Goal: Task Accomplishment & Management: Use online tool/utility

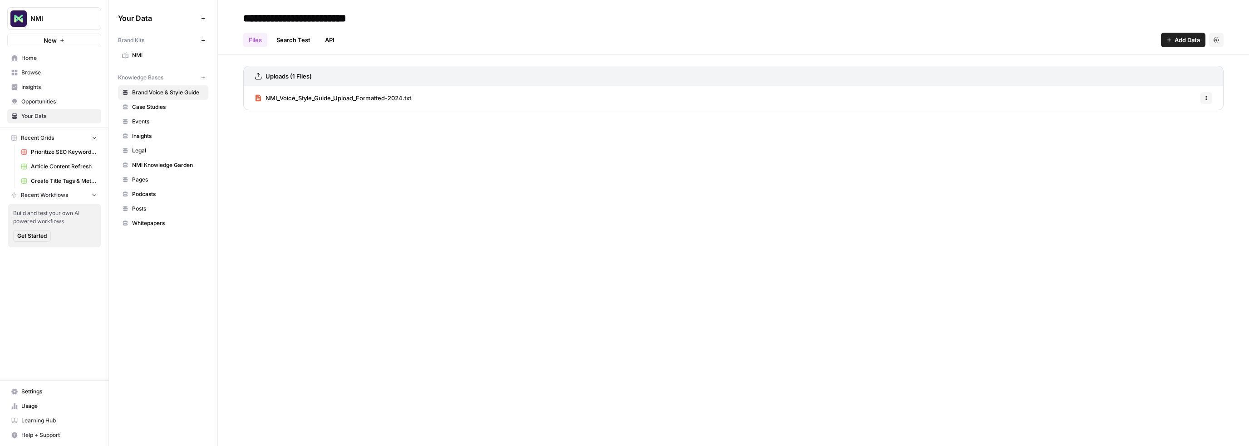
click at [36, 138] on span "Recent Grids" at bounding box center [37, 138] width 33 height 8
click at [44, 38] on span "New" at bounding box center [50, 40] width 13 height 9
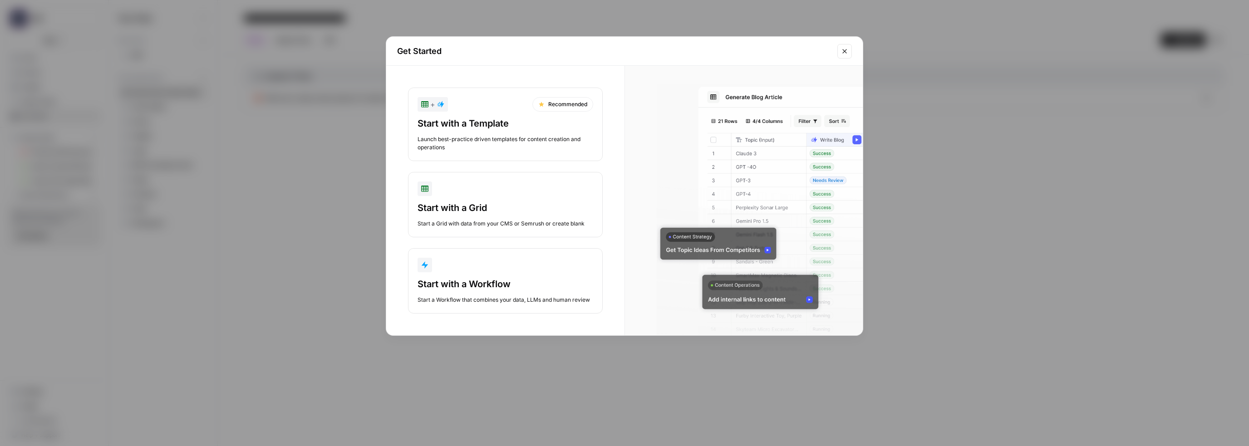
click at [451, 133] on div "Start with a Template Launch best-practice driven templates for content creatio…" at bounding box center [506, 134] width 176 height 35
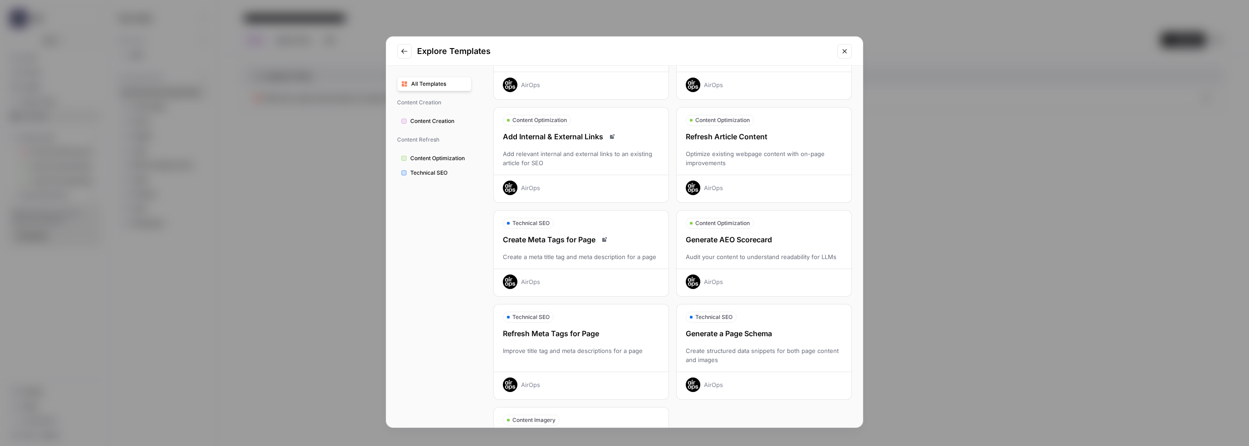
scroll to position [151, 0]
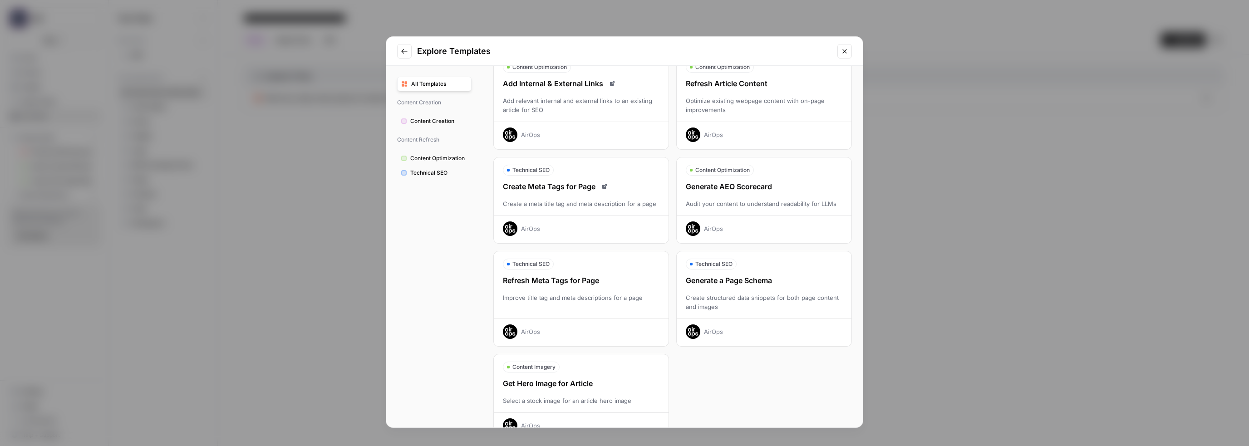
click at [755, 210] on div "Generate AEO Scorecard Audit your content to understand readability for LLMs Ai…" at bounding box center [764, 208] width 175 height 55
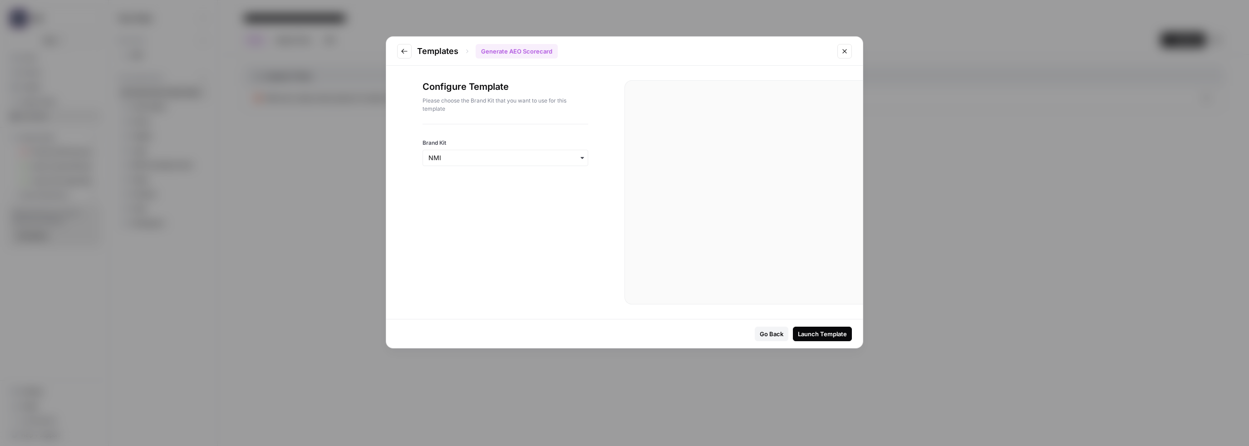
click at [825, 339] on button "Launch Template" at bounding box center [822, 334] width 59 height 15
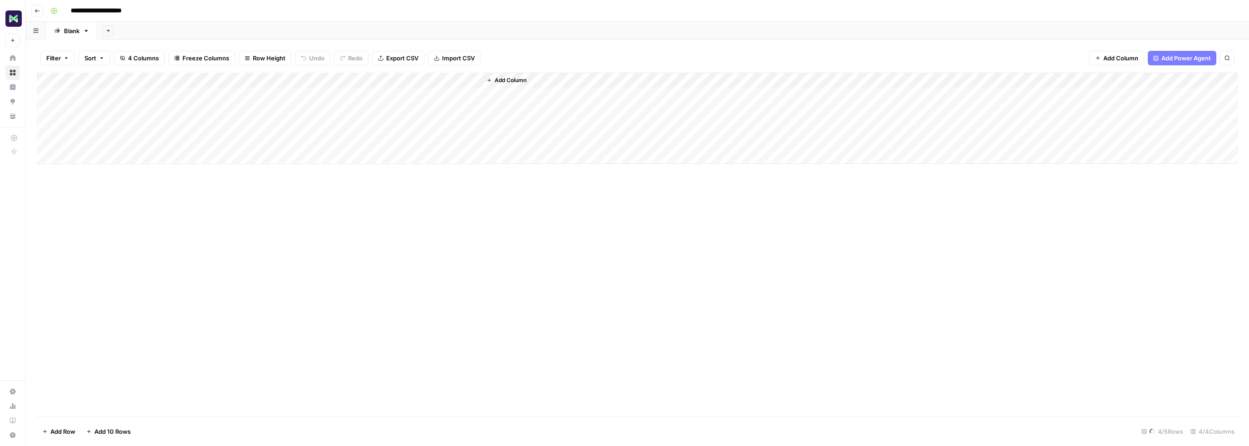
click at [94, 94] on div "Add Column" at bounding box center [638, 119] width 1202 height 92
click at [69, 32] on div "Blank" at bounding box center [71, 30] width 15 height 9
click at [104, 78] on div "Add Column" at bounding box center [638, 119] width 1202 height 92
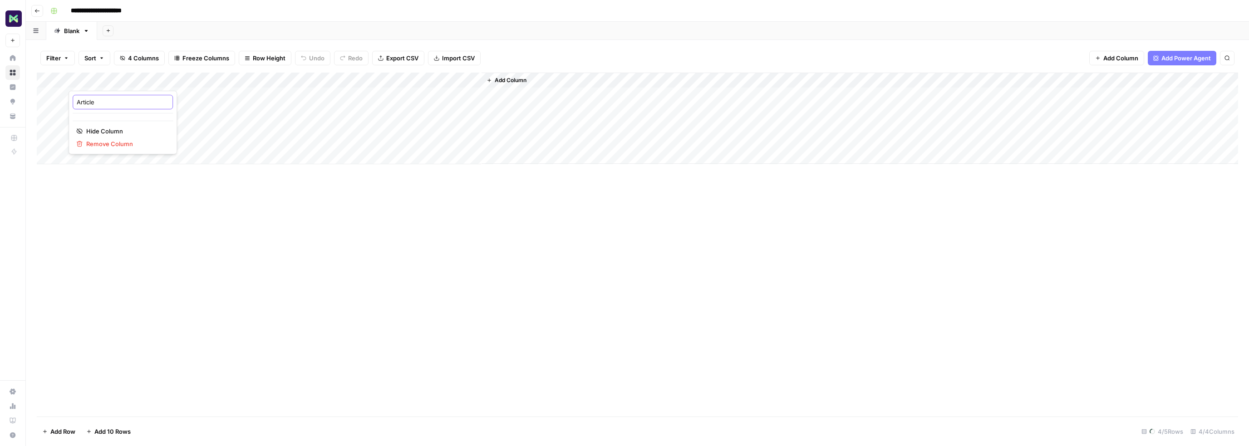
click at [97, 101] on input "Article" at bounding box center [123, 102] width 92 height 9
click at [187, 219] on div "Add Column" at bounding box center [638, 245] width 1202 height 344
click at [96, 94] on div "Add Column" at bounding box center [638, 119] width 1202 height 92
click at [103, 118] on span "Copy link to cell" at bounding box center [122, 117] width 73 height 9
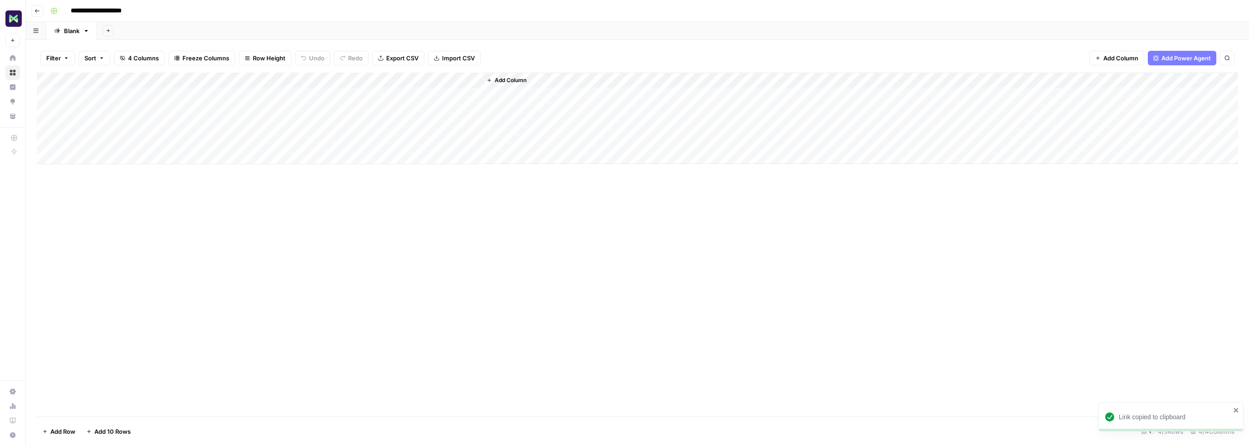
click at [105, 109] on div "Add Column" at bounding box center [638, 119] width 1202 height 92
click at [104, 96] on div "Add Column" at bounding box center [638, 119] width 1202 height 92
click at [81, 156] on div "Add Column" at bounding box center [638, 119] width 1202 height 92
click at [92, 159] on div "Add Column" at bounding box center [638, 126] width 1202 height 107
click at [98, 87] on div "Add Column" at bounding box center [638, 95] width 1202 height 45
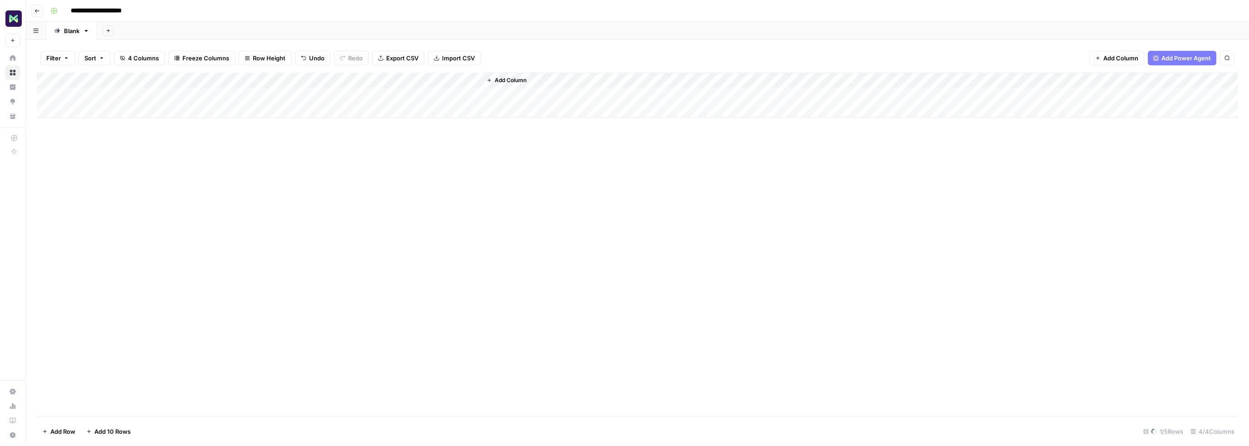
click at [331, 158] on div "Add Column" at bounding box center [638, 245] width 1202 height 344
click at [99, 94] on div "Add Column" at bounding box center [638, 95] width 1202 height 45
click at [288, 232] on div "Add Column" at bounding box center [638, 245] width 1202 height 344
click at [138, 112] on div "Add Column" at bounding box center [638, 103] width 1202 height 61
click at [233, 192] on div "Add Column" at bounding box center [638, 245] width 1202 height 344
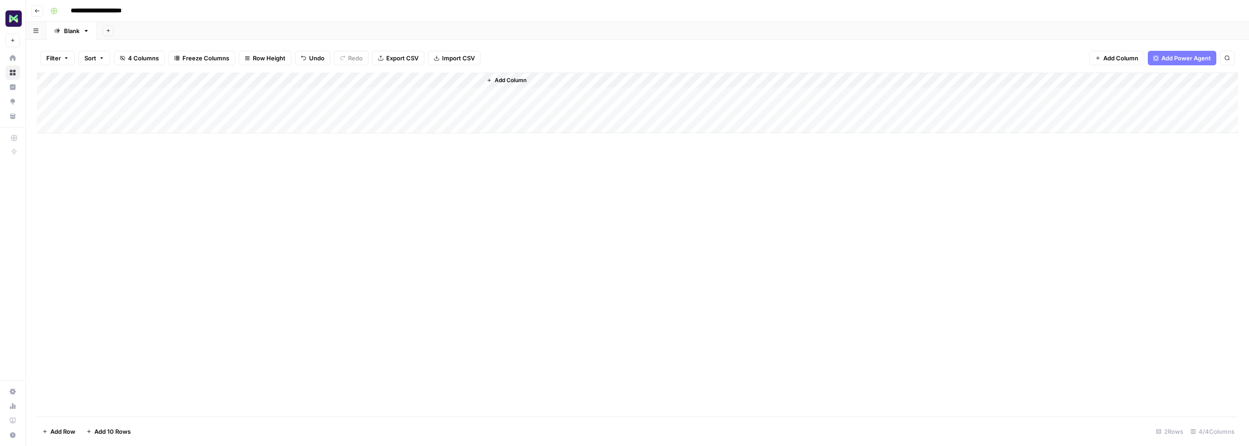
click at [231, 94] on div "Add Column" at bounding box center [638, 103] width 1202 height 61
click at [243, 92] on div "Add Column" at bounding box center [638, 103] width 1202 height 61
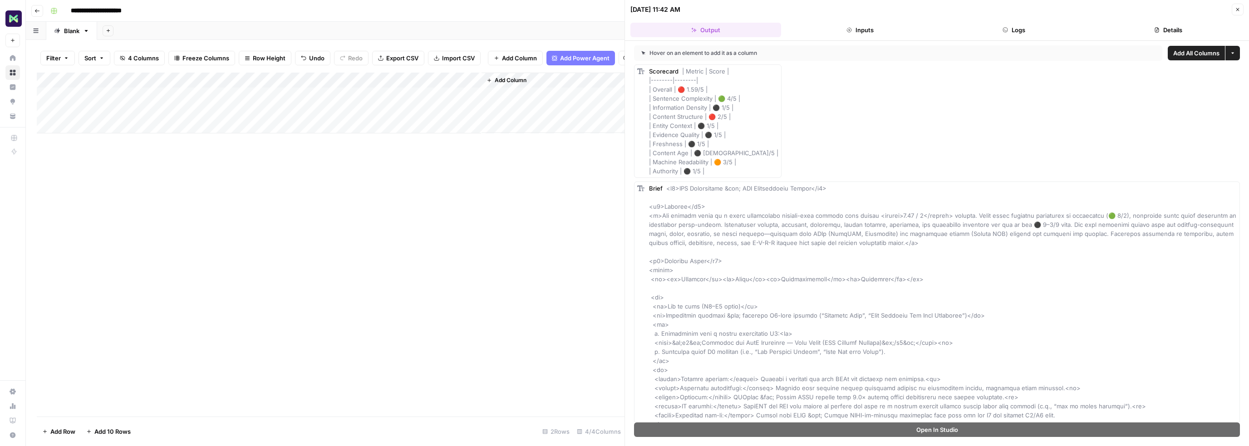
click at [323, 101] on div "Add Column" at bounding box center [331, 103] width 588 height 61
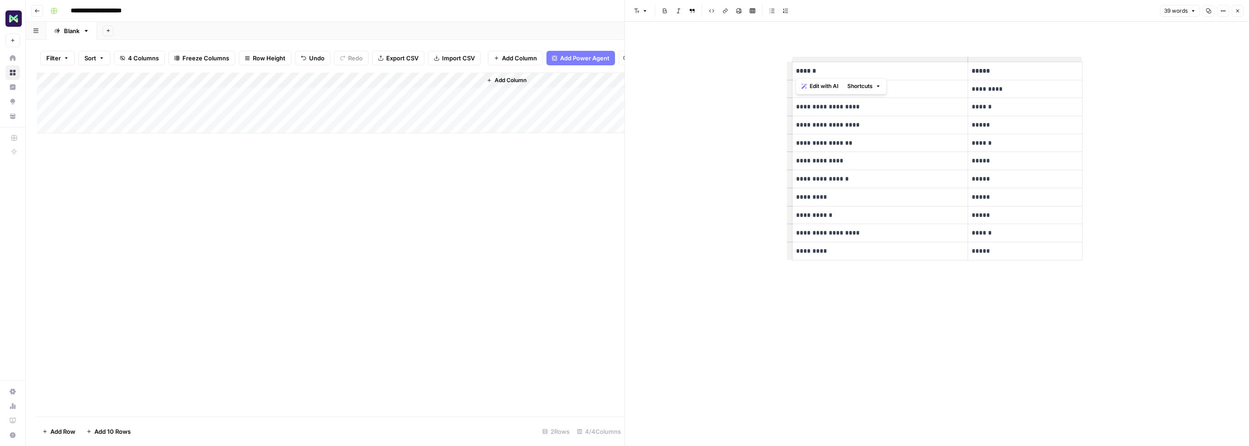
drag, startPoint x: 796, startPoint y: 69, endPoint x: 803, endPoint y: 72, distance: 7.1
click at [803, 72] on p "******" at bounding box center [880, 71] width 168 height 10
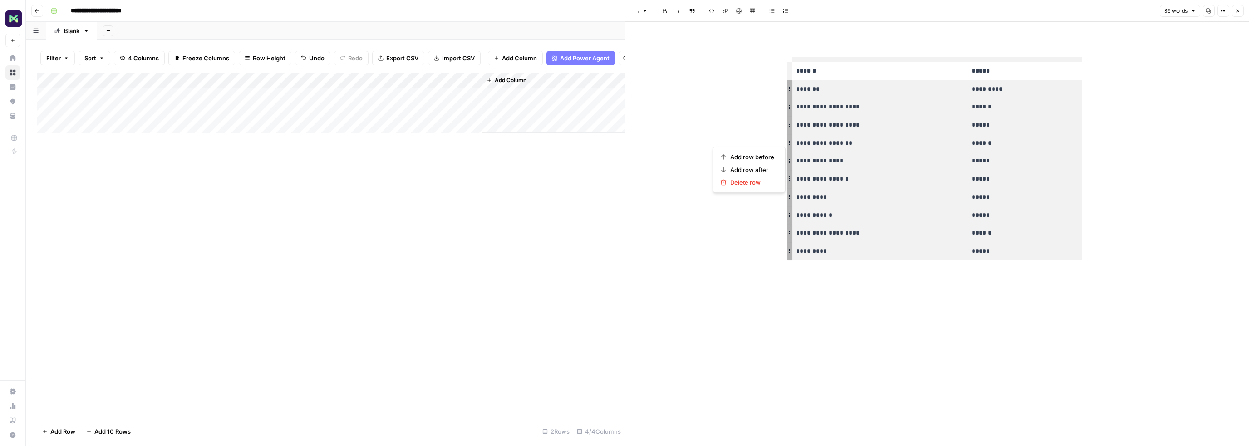
drag, startPoint x: 1011, startPoint y: 246, endPoint x: 797, endPoint y: 93, distance: 263.6
click at [797, 93] on tbody "**********" at bounding box center [937, 161] width 291 height 198
click at [831, 90] on p "*******" at bounding box center [880, 89] width 168 height 10
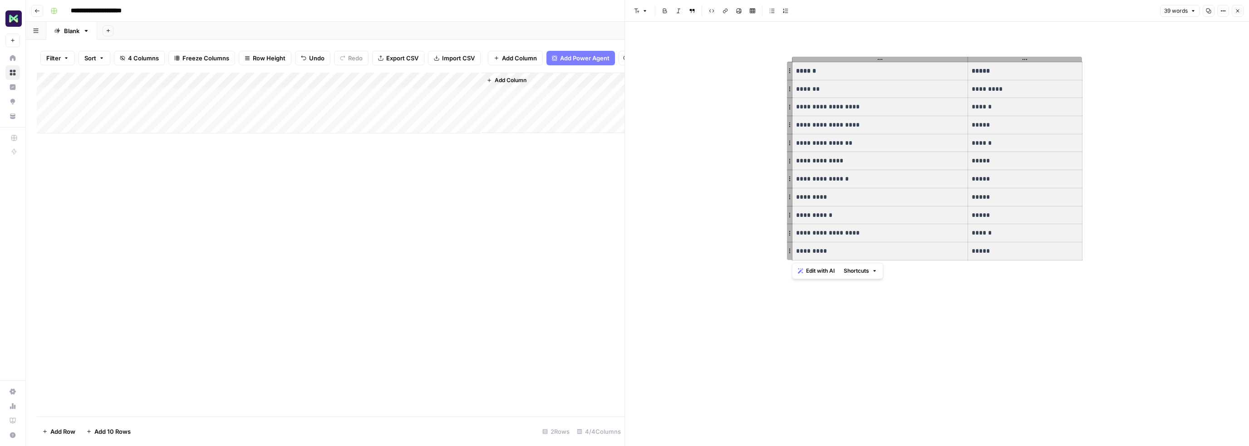
drag, startPoint x: 795, startPoint y: 68, endPoint x: 1051, endPoint y: 251, distance: 314.8
click at [1051, 251] on tbody "**********" at bounding box center [937, 161] width 291 height 198
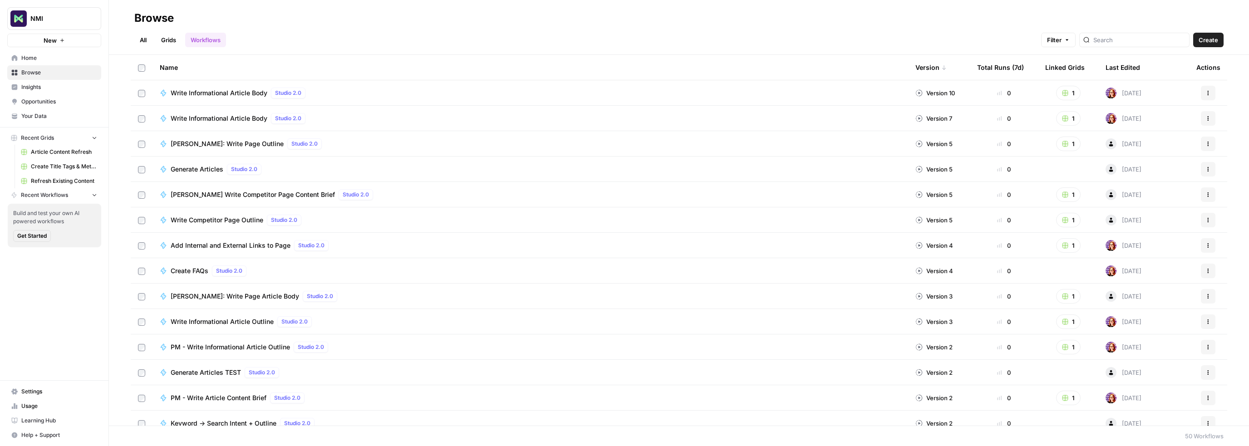
click at [167, 38] on link "Grids" at bounding box center [169, 40] width 26 height 15
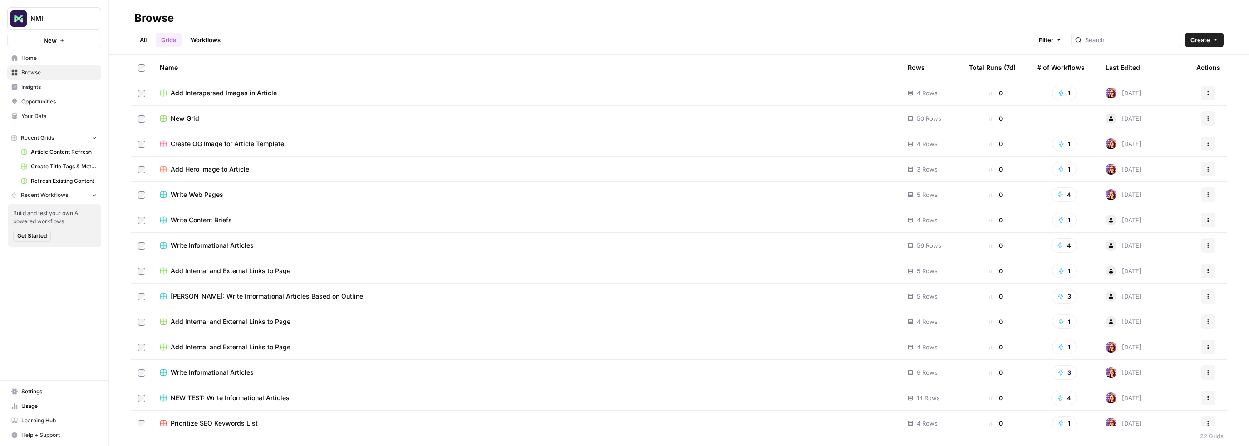
click at [1118, 69] on div "Last Edited" at bounding box center [1123, 67] width 35 height 25
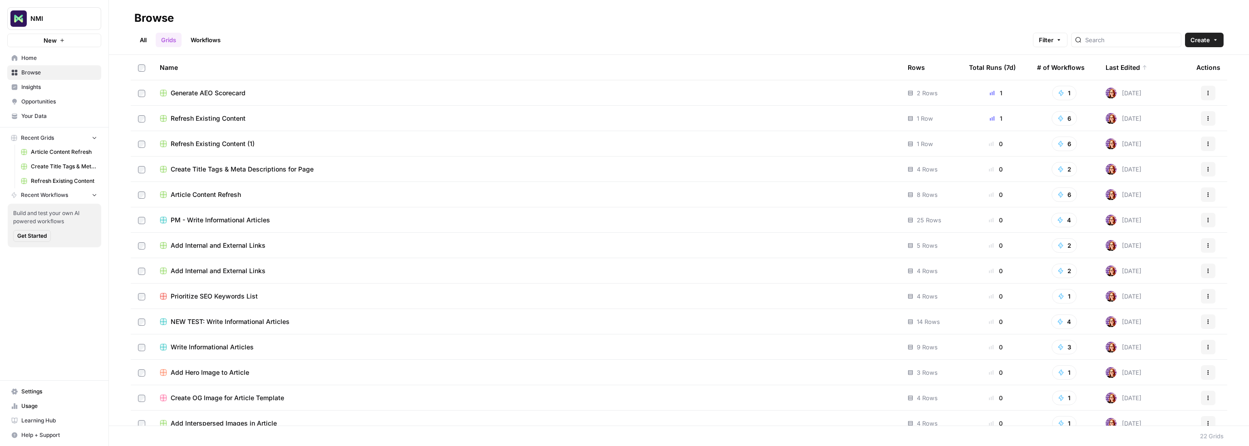
click at [222, 119] on span "Refresh Existing Content" at bounding box center [208, 118] width 75 height 9
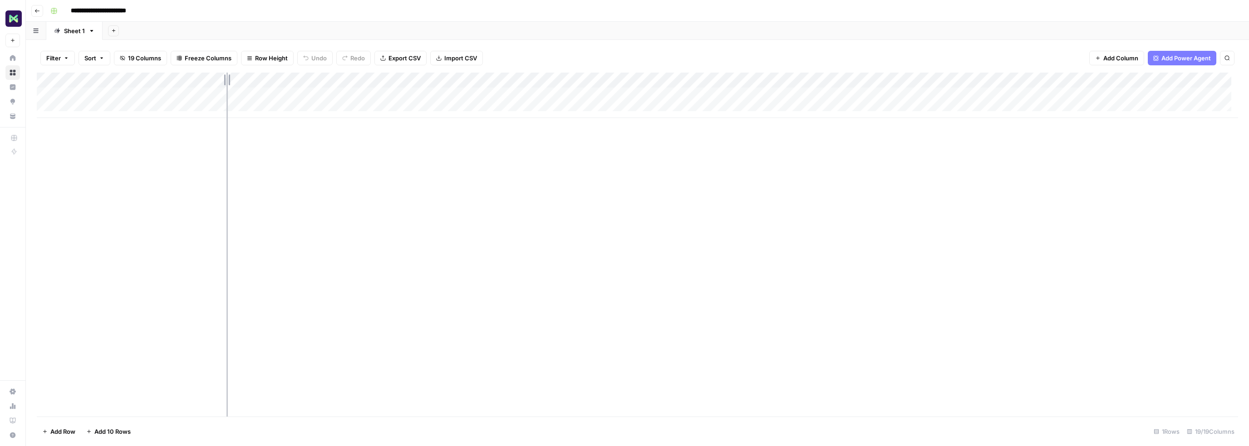
drag, startPoint x: 150, startPoint y: 75, endPoint x: 227, endPoint y: 75, distance: 77.2
click at [227, 75] on div "Add Column" at bounding box center [638, 95] width 1202 height 45
click at [90, 108] on div "Add Column" at bounding box center [638, 95] width 1202 height 45
type input "**********"
click at [272, 162] on div "Add Column" at bounding box center [638, 245] width 1202 height 344
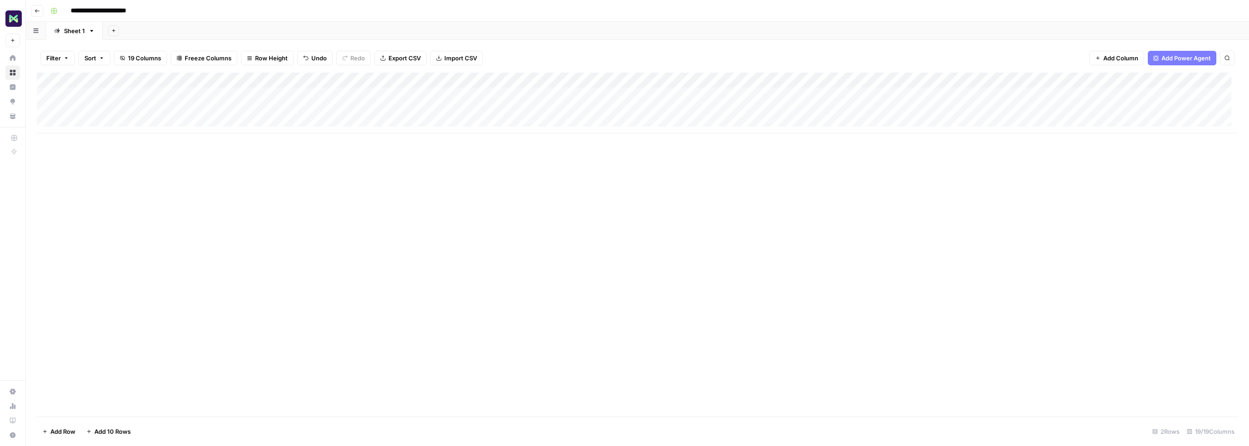
click at [279, 109] on div "Add Column" at bounding box center [638, 103] width 1202 height 61
click at [388, 113] on div "Add Column" at bounding box center [638, 103] width 1202 height 61
click at [510, 109] on div "Add Column" at bounding box center [638, 103] width 1202 height 61
click at [459, 110] on div "Add Column" at bounding box center [638, 103] width 1202 height 61
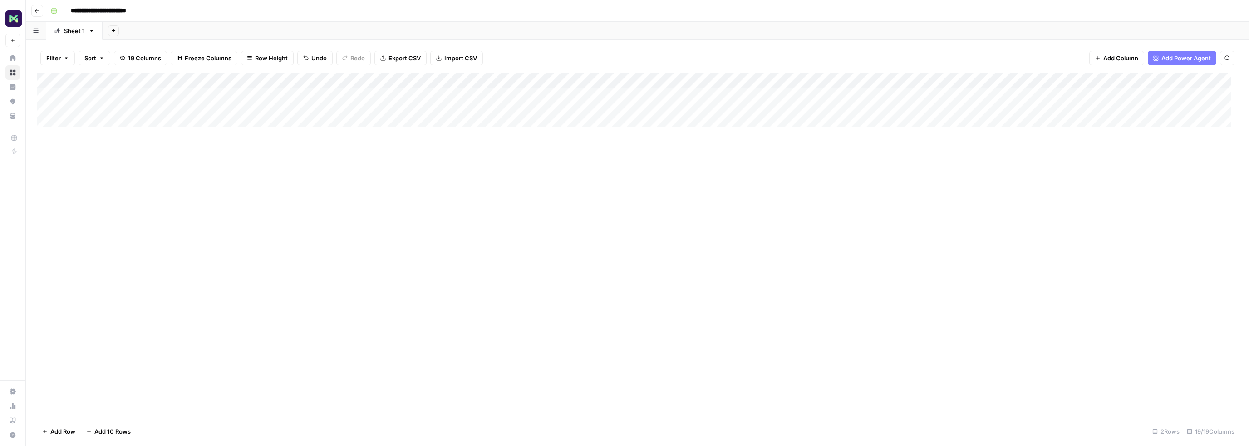
click at [731, 109] on div "Add Column" at bounding box center [638, 103] width 1202 height 61
click at [834, 109] on div "Add Column" at bounding box center [638, 103] width 1202 height 61
click at [834, 109] on div at bounding box center [845, 110] width 83 height 17
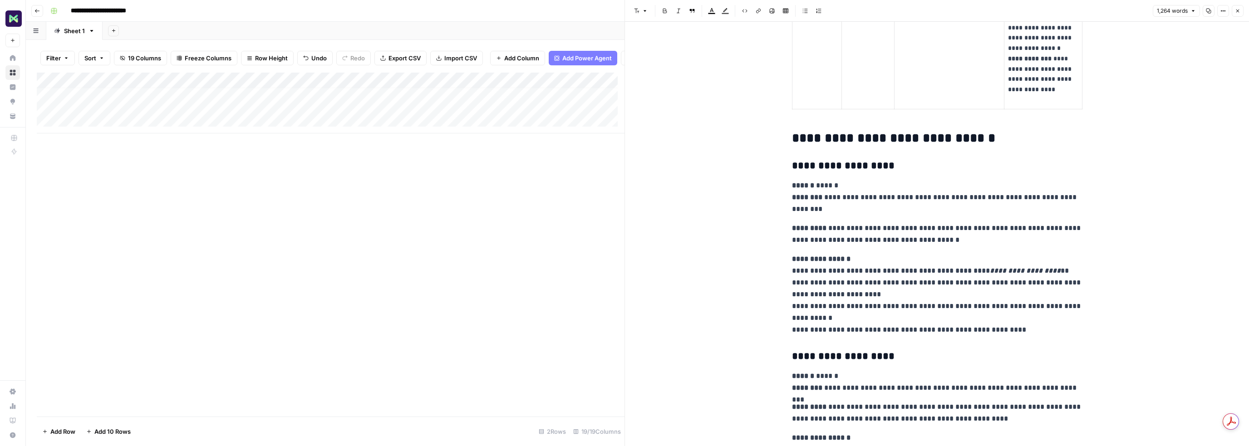
scroll to position [7, 0]
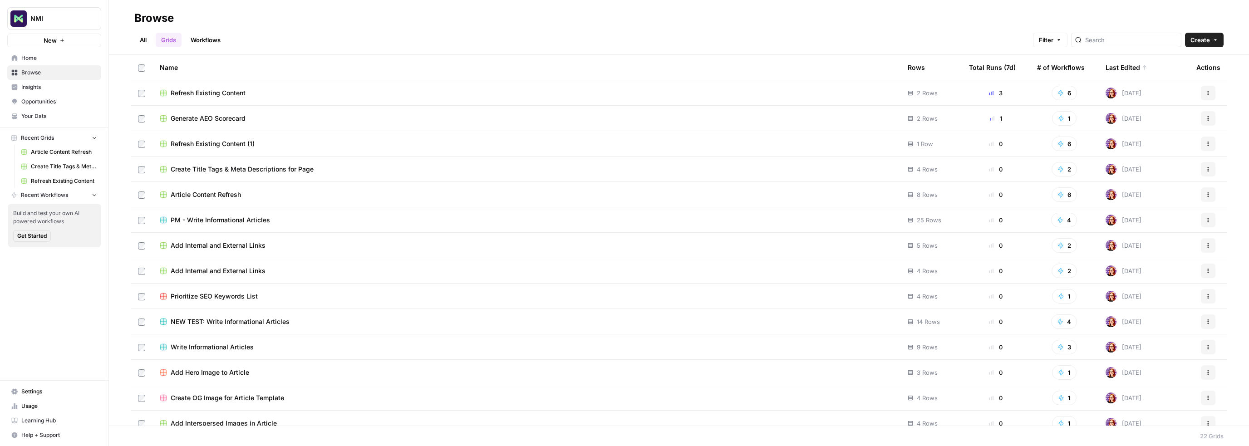
click at [55, 39] on span "New" at bounding box center [50, 40] width 13 height 9
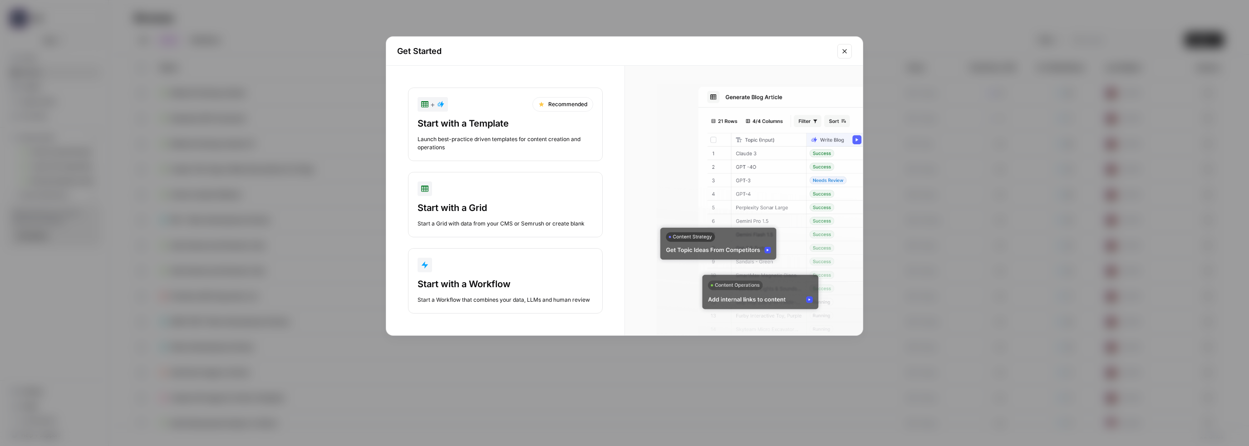
click at [487, 115] on button "+ Recommended Start with a Template Launch best-practice driven templates for c…" at bounding box center [505, 125] width 195 height 74
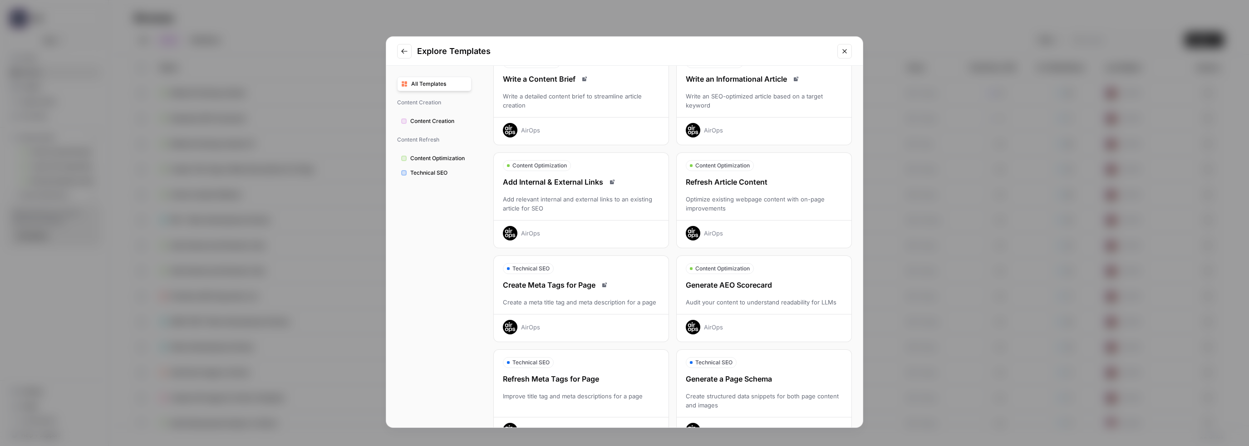
scroll to position [75, 0]
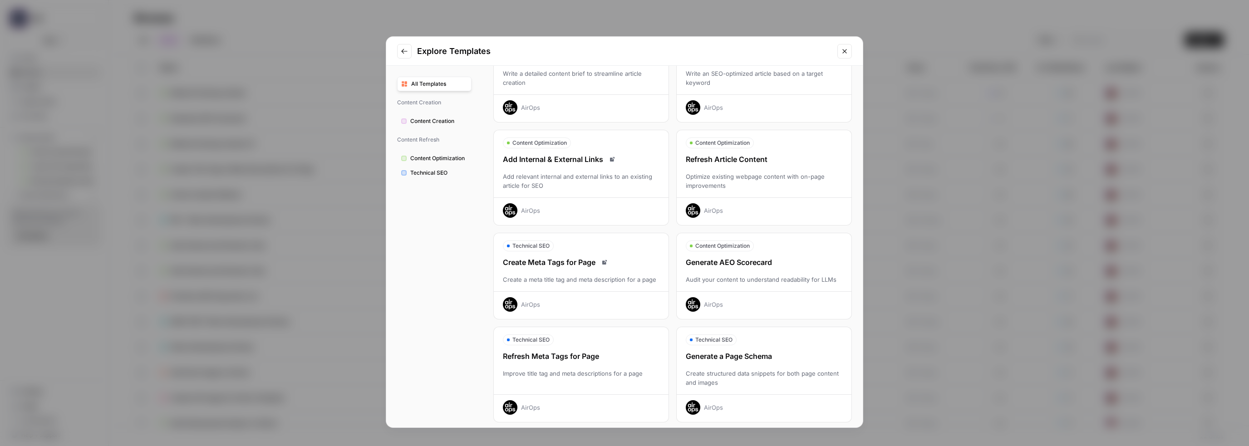
click at [547, 268] on div "Create Meta Tags for Page Create a meta title tag and meta description for a pa…" at bounding box center [581, 284] width 175 height 55
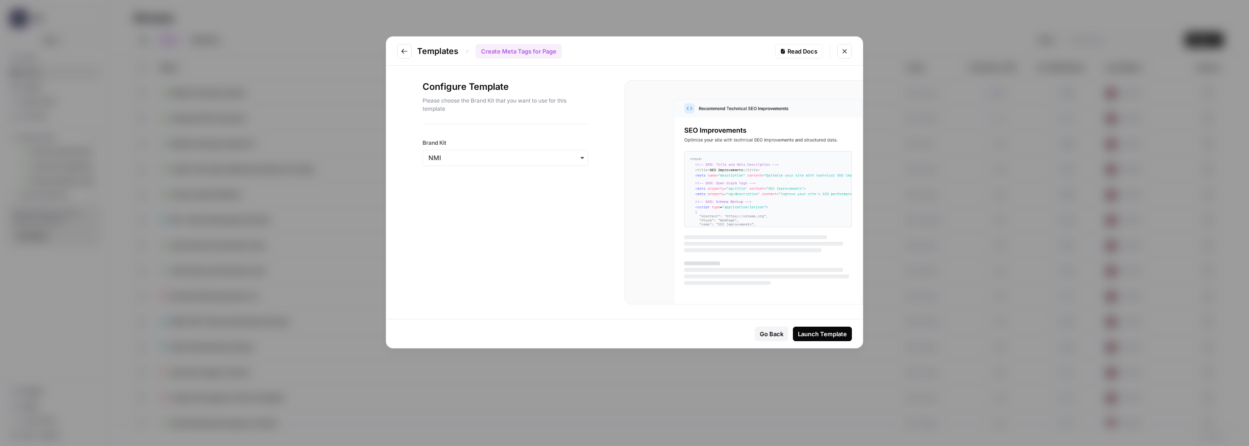
click at [830, 336] on div "Launch Template" at bounding box center [822, 334] width 49 height 9
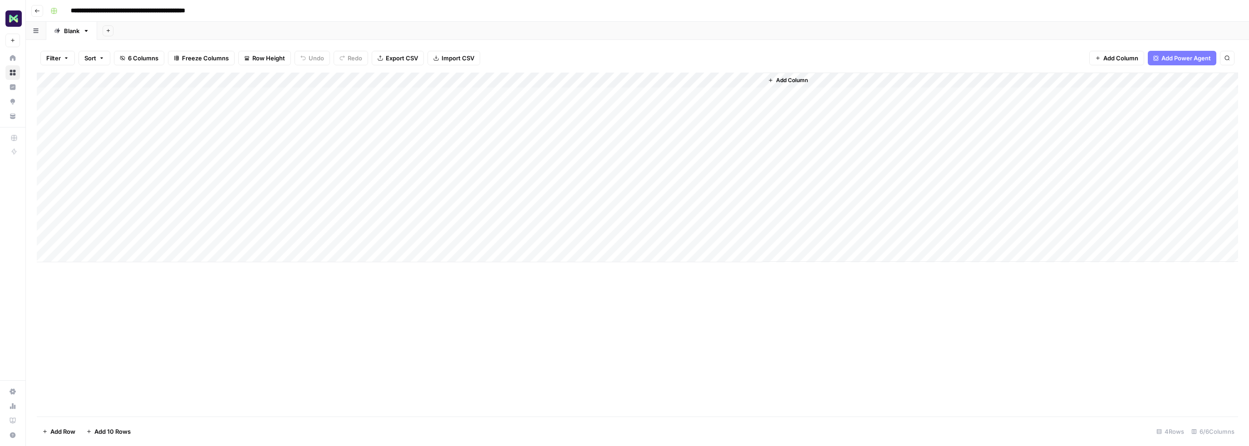
click at [101, 254] on div "Add Column" at bounding box center [638, 168] width 1202 height 190
click at [106, 263] on div "Add Column" at bounding box center [638, 188] width 1202 height 230
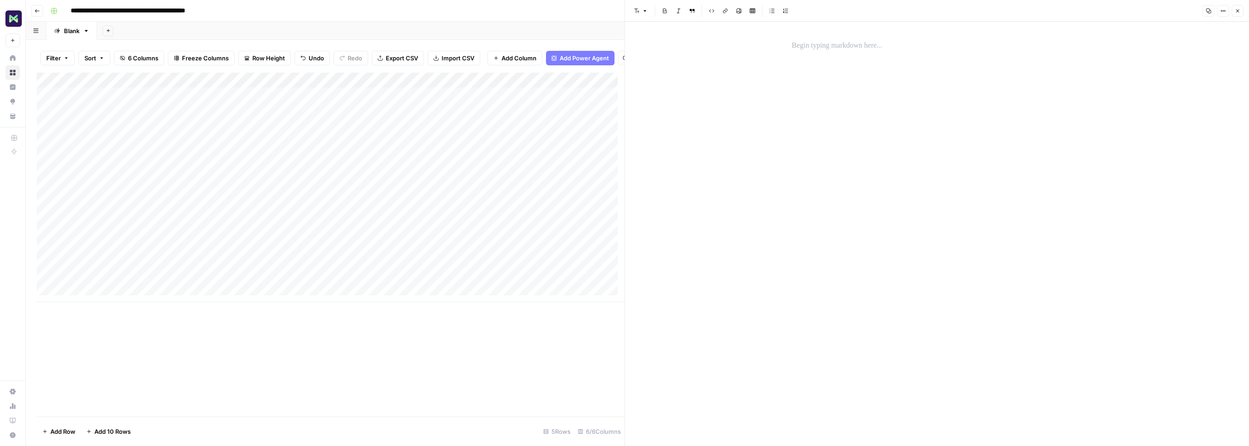
click at [111, 266] on div at bounding box center [144, 267] width 153 height 41
click at [133, 225] on div "Add Column" at bounding box center [331, 188] width 588 height 230
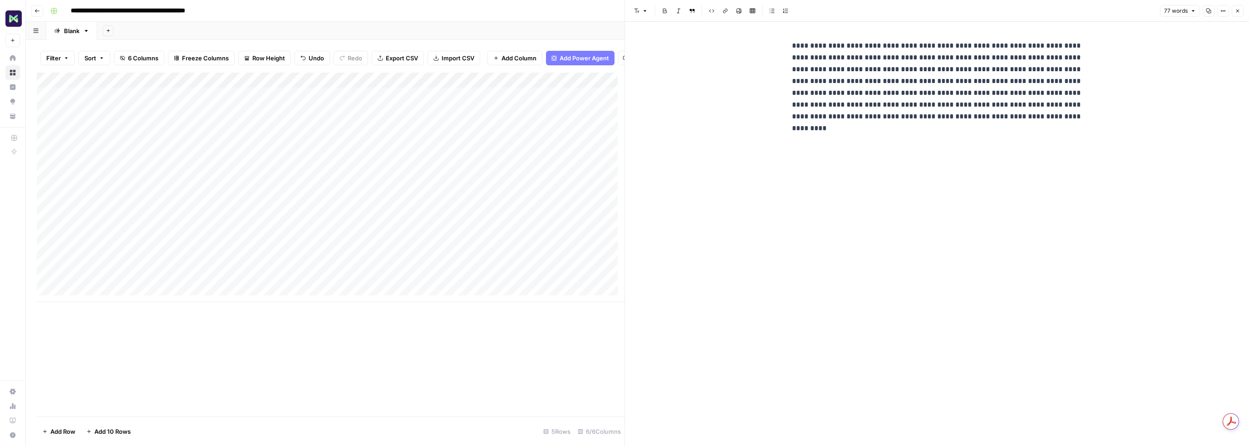
click at [124, 272] on div "Add Column" at bounding box center [331, 188] width 588 height 230
click at [124, 271] on div "Add Column" at bounding box center [331, 188] width 588 height 230
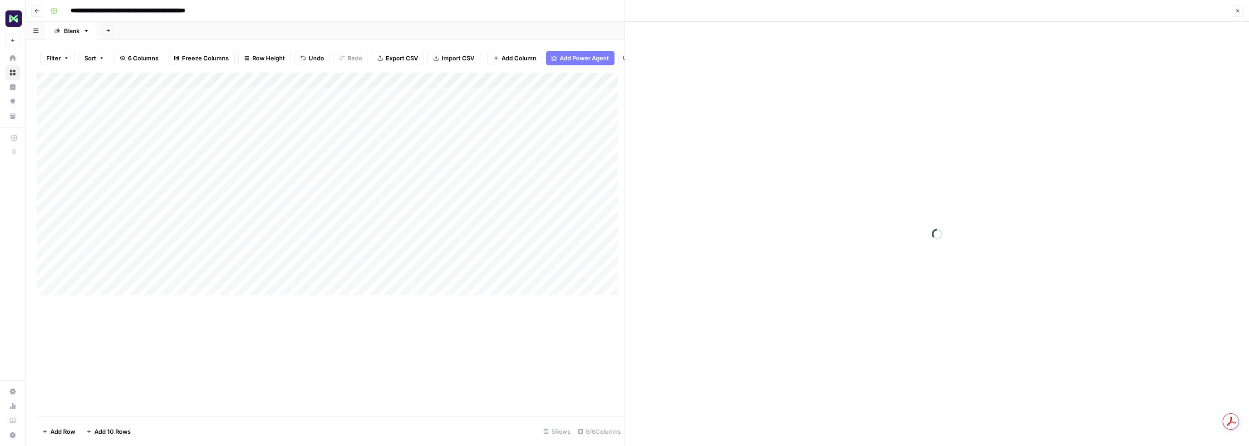
click at [124, 271] on div at bounding box center [144, 273] width 153 height 41
click at [848, 44] on p at bounding box center [937, 46] width 291 height 12
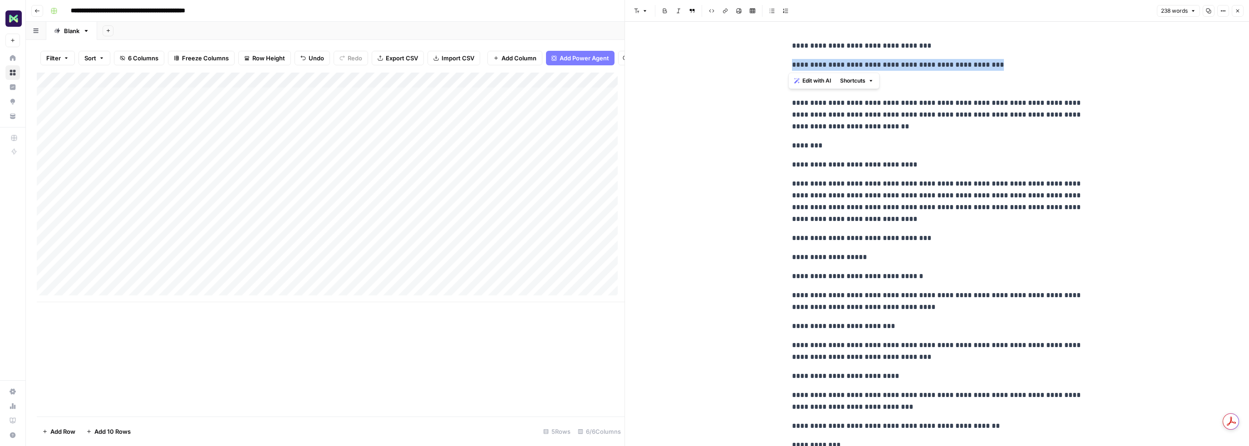
drag, startPoint x: 1018, startPoint y: 66, endPoint x: 749, endPoint y: 66, distance: 269.2
click at [749, 66] on div "**********" at bounding box center [937, 313] width 624 height 582
click at [1102, 212] on div "**********" at bounding box center [937, 313] width 624 height 582
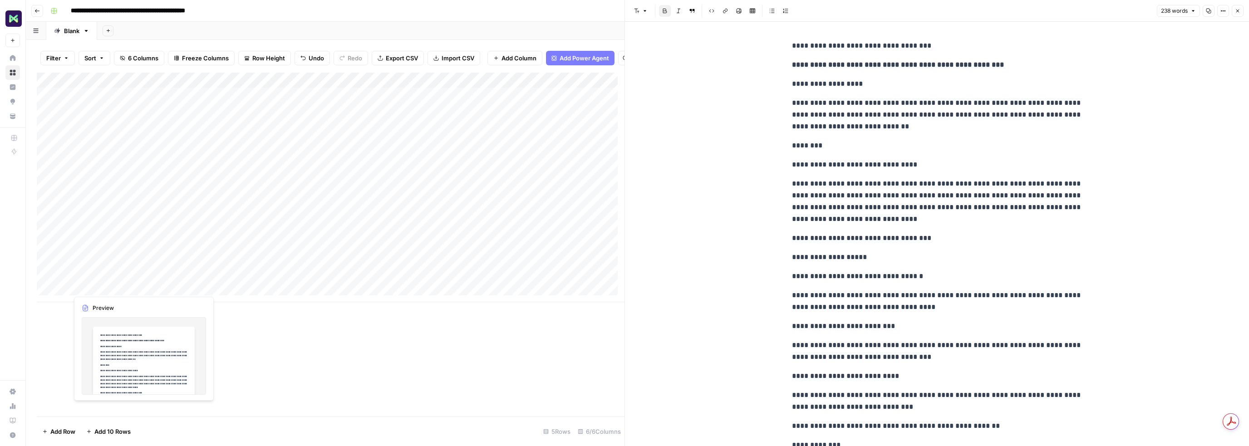
click at [169, 266] on div "Add Column" at bounding box center [331, 188] width 588 height 230
click at [819, 189] on p "**********" at bounding box center [937, 201] width 291 height 47
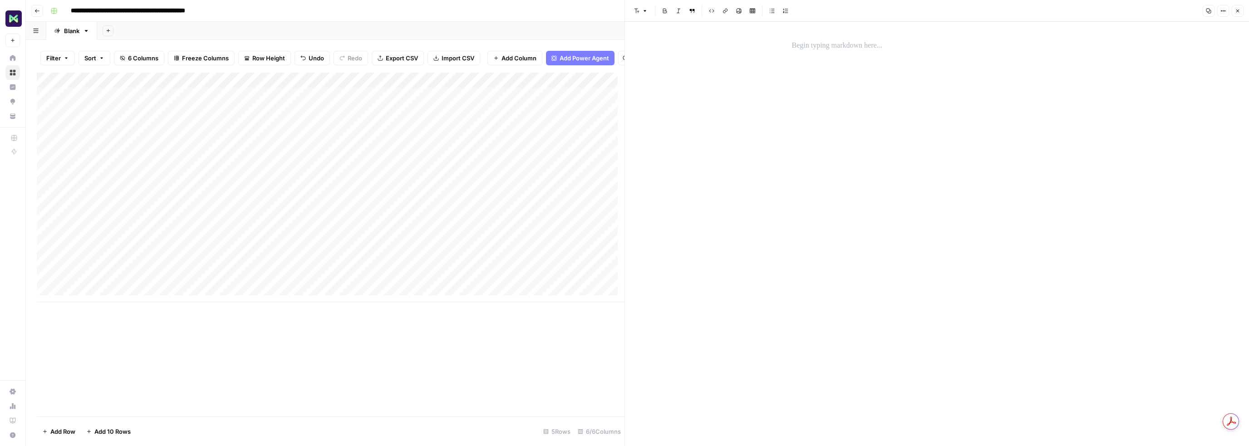
click at [843, 49] on p at bounding box center [937, 46] width 291 height 12
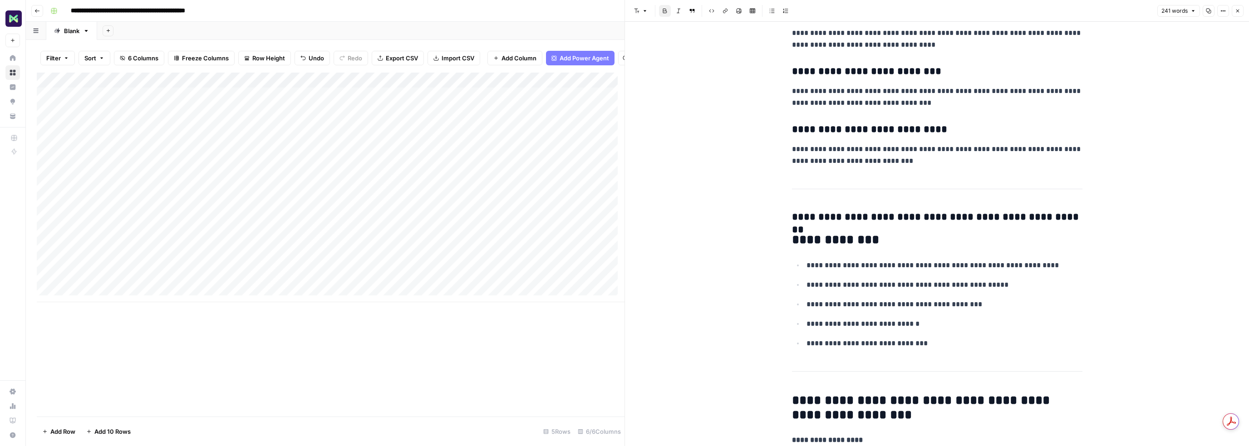
click at [293, 264] on div "Add Column" at bounding box center [331, 188] width 588 height 230
click at [401, 262] on div "Add Column" at bounding box center [331, 188] width 588 height 230
click at [266, 265] on div "Add Column" at bounding box center [331, 188] width 588 height 230
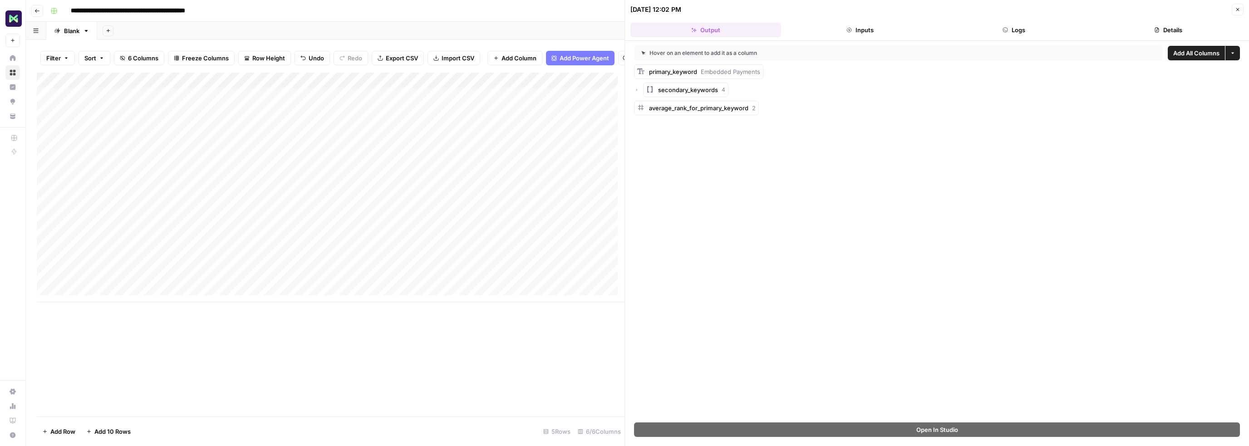
click at [637, 86] on div "secondary_keywords 4" at bounding box center [937, 90] width 606 height 15
click at [636, 89] on icon "button" at bounding box center [636, 89] width 5 height 5
